Goal: Find specific page/section: Find specific page/section

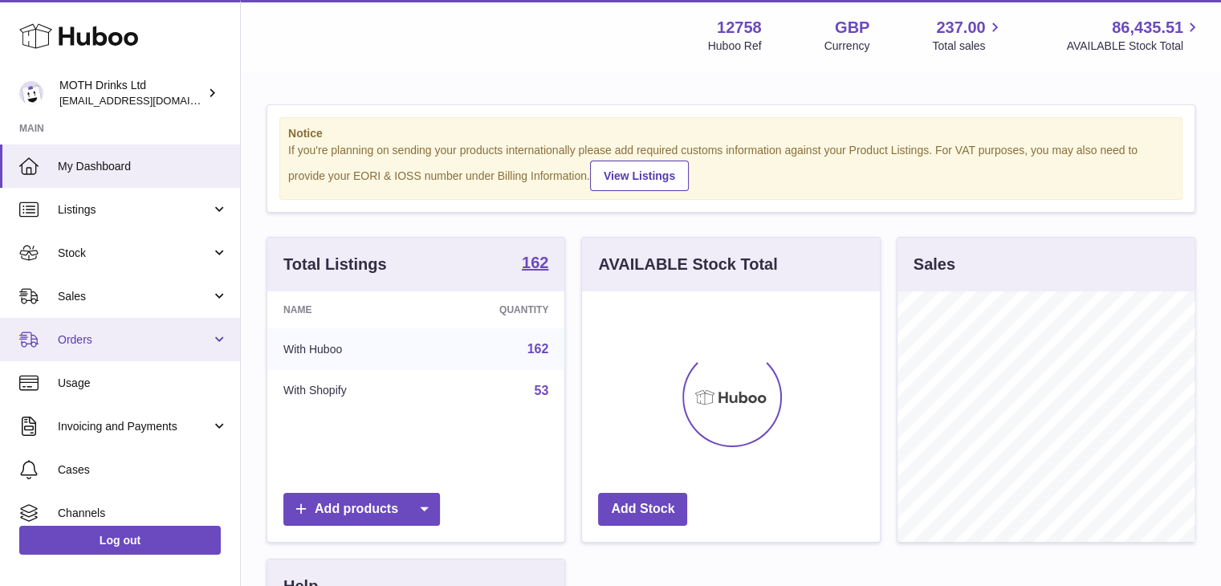
scroll to position [251, 298]
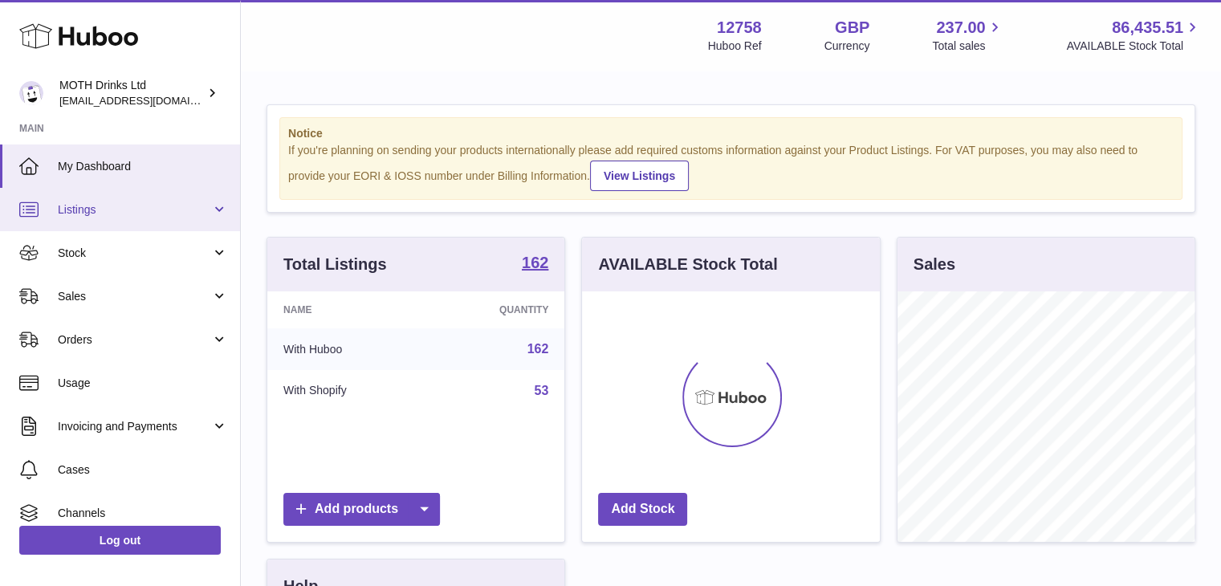
click at [132, 217] on link "Listings" at bounding box center [120, 209] width 240 height 43
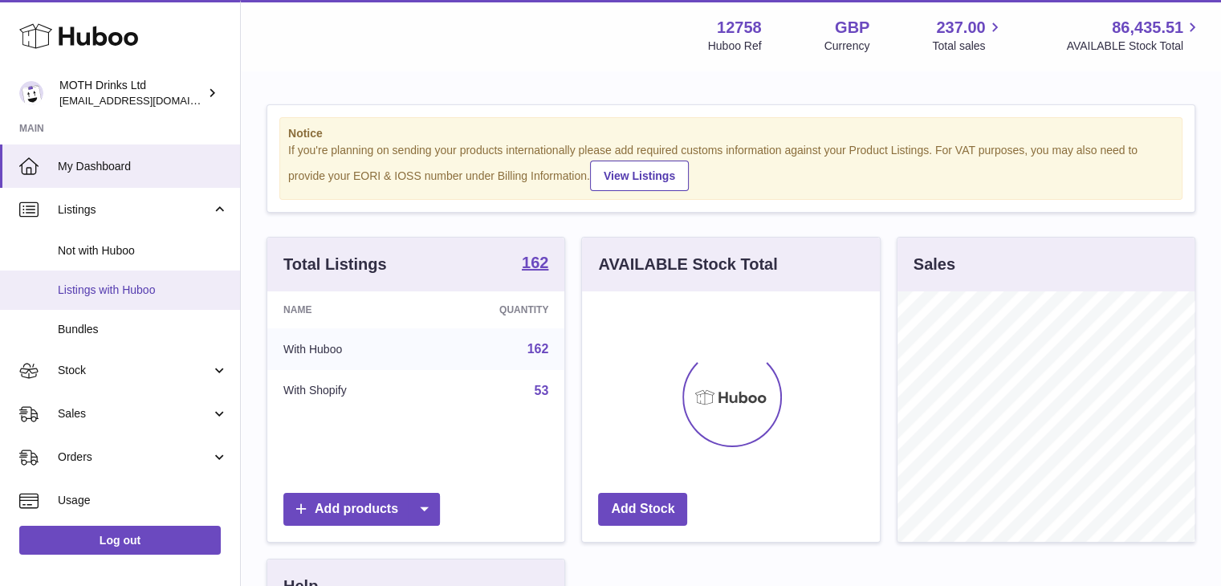
click at [159, 287] on span "Listings with Huboo" at bounding box center [143, 290] width 170 height 15
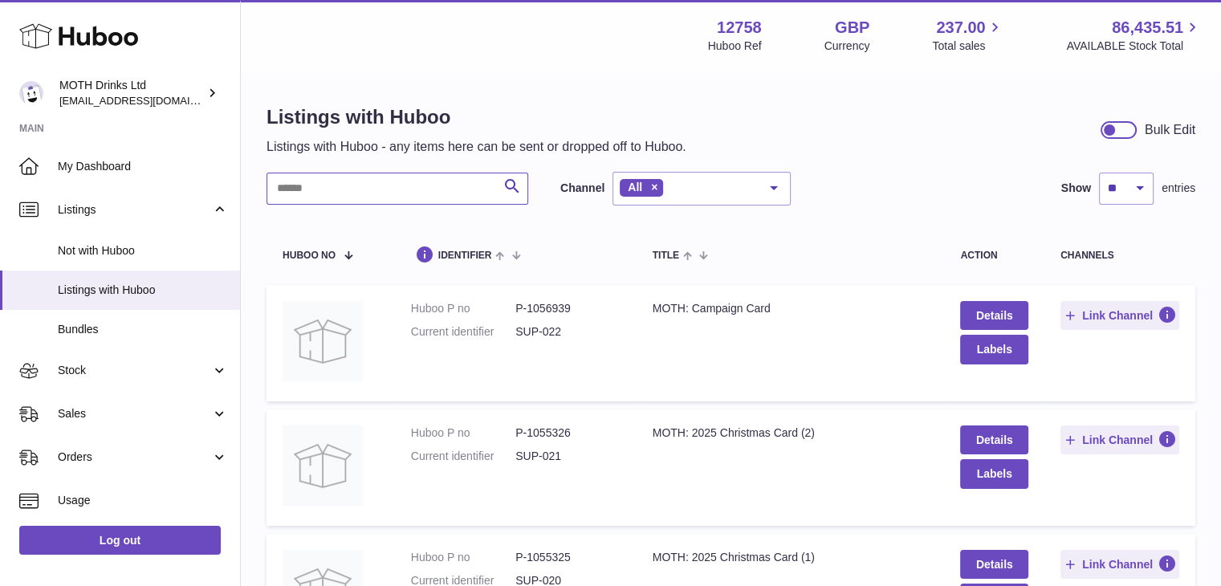
click at [442, 196] on input "text" at bounding box center [398, 189] width 262 height 32
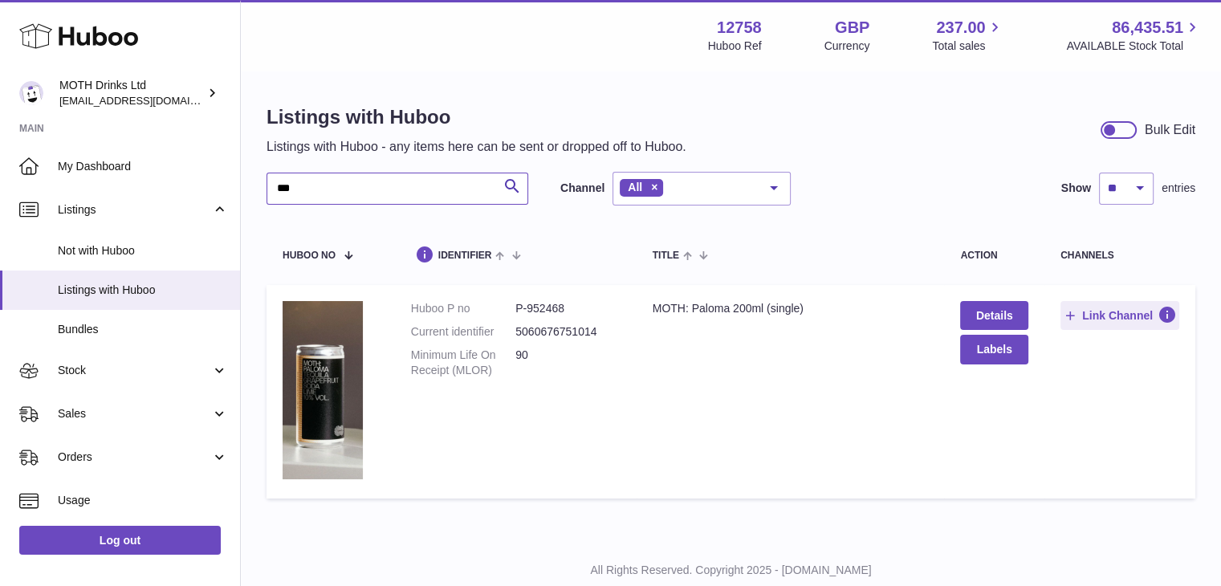
click at [343, 195] on input "***" at bounding box center [398, 189] width 262 height 32
type input "*"
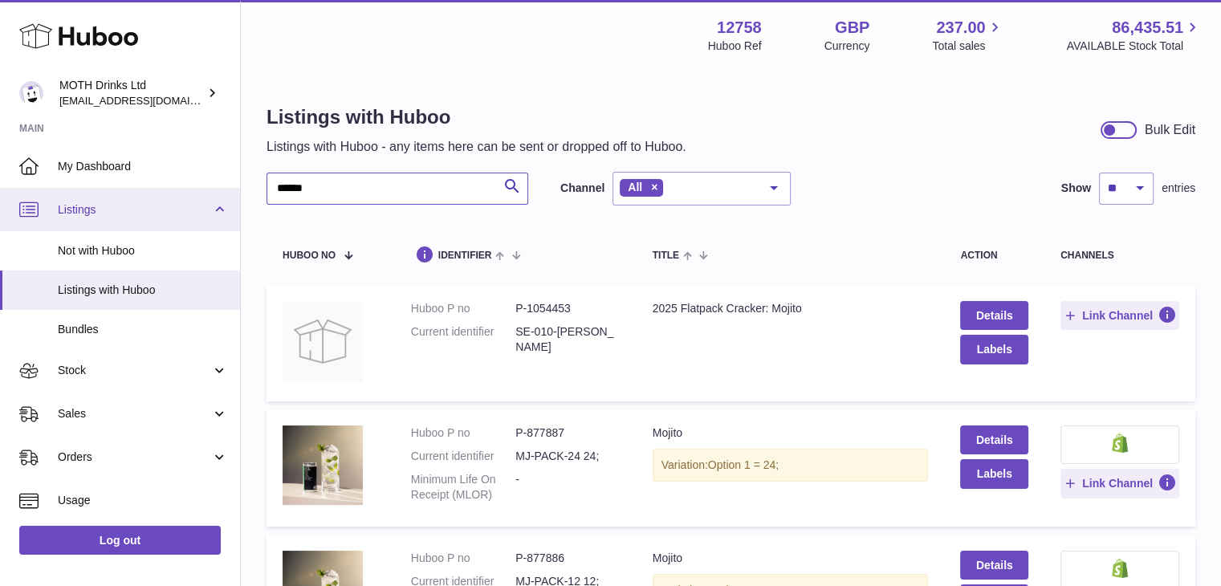
drag, startPoint x: 334, startPoint y: 187, endPoint x: 88, endPoint y: 214, distance: 247.9
click at [88, 214] on div "Huboo MOTH Drinks Ltd [EMAIL_ADDRESS][DOMAIN_NAME] Main My Dashboard Listings N…" at bounding box center [610, 558] width 1221 height 1117
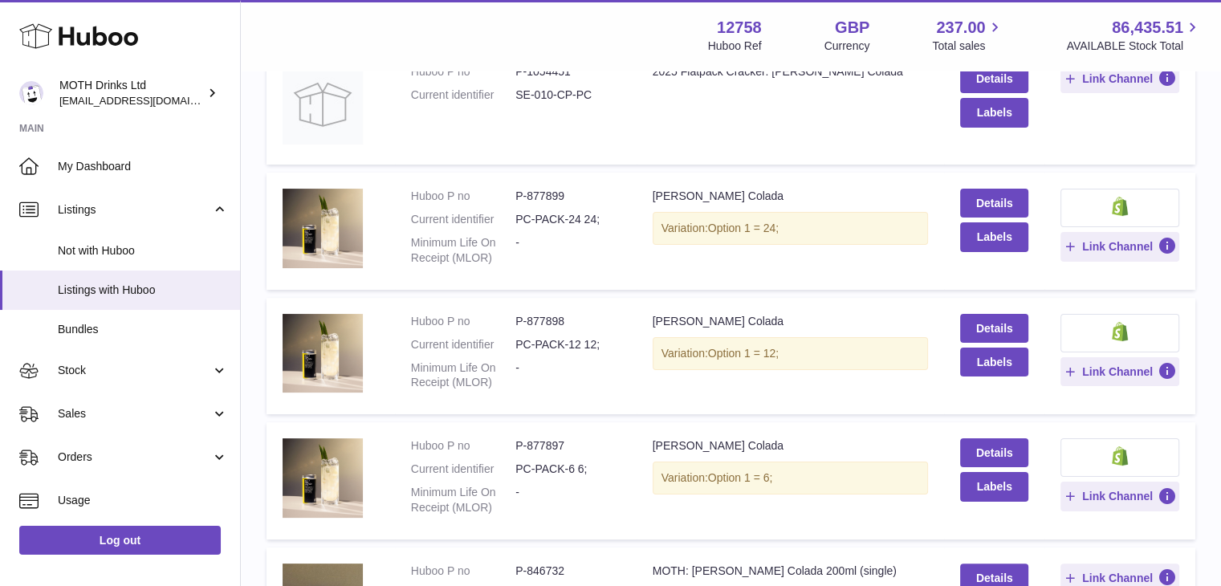
scroll to position [241, 0]
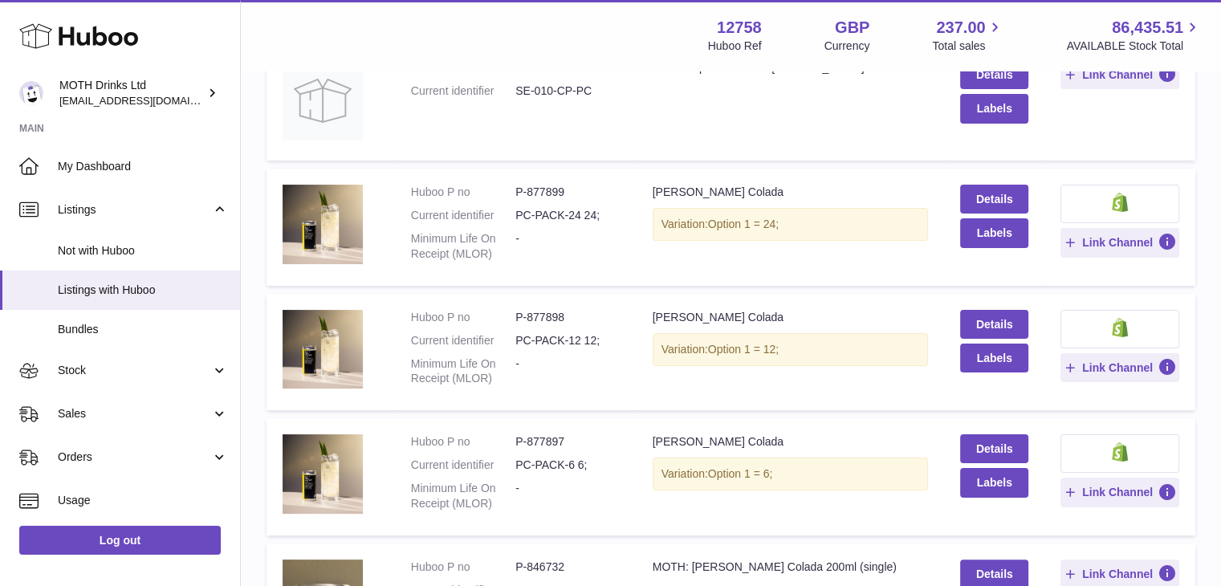
type input "****"
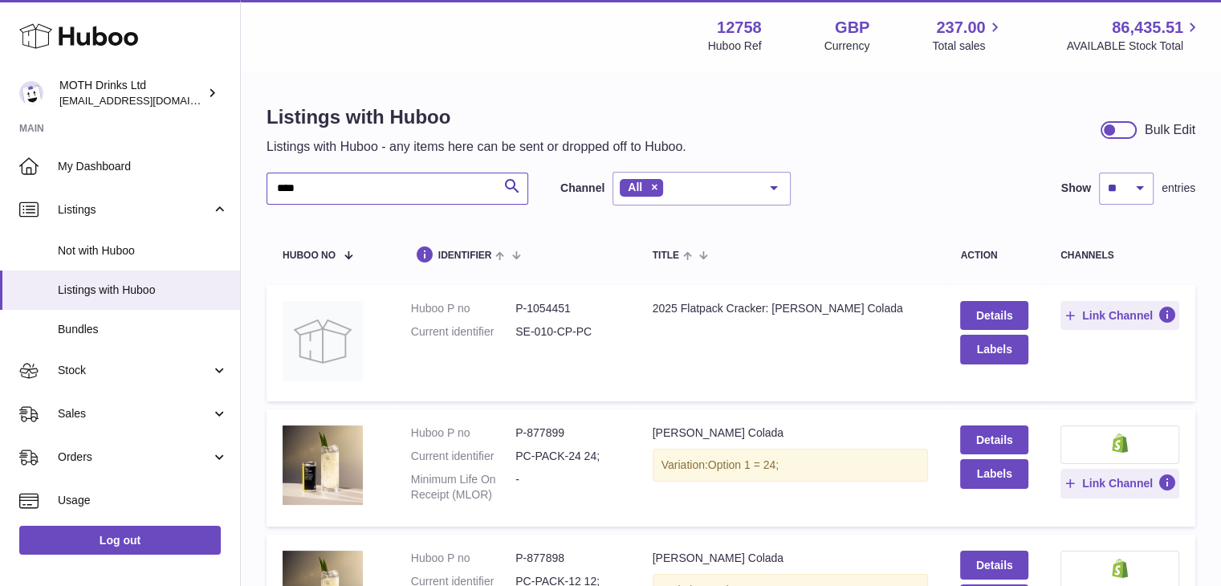
scroll to position [0, 0]
